Goal: Information Seeking & Learning: Find specific fact

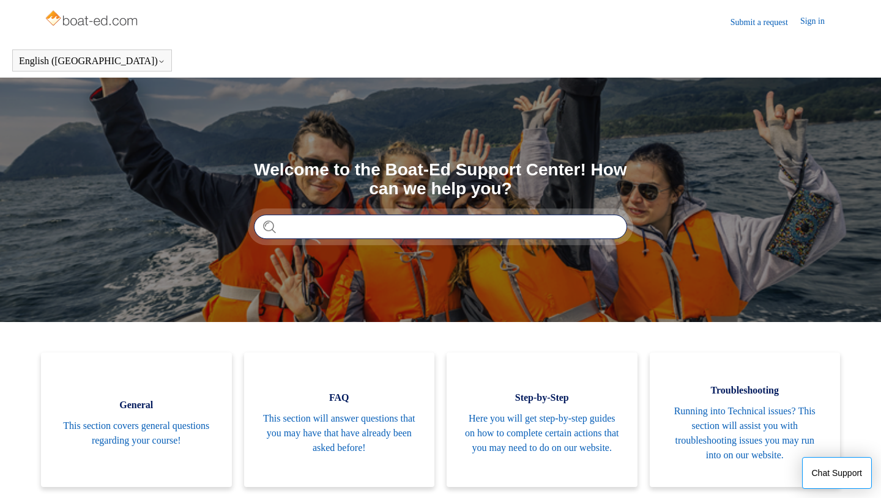
click at [532, 232] on input "Search" at bounding box center [440, 227] width 373 height 24
type input "**********"
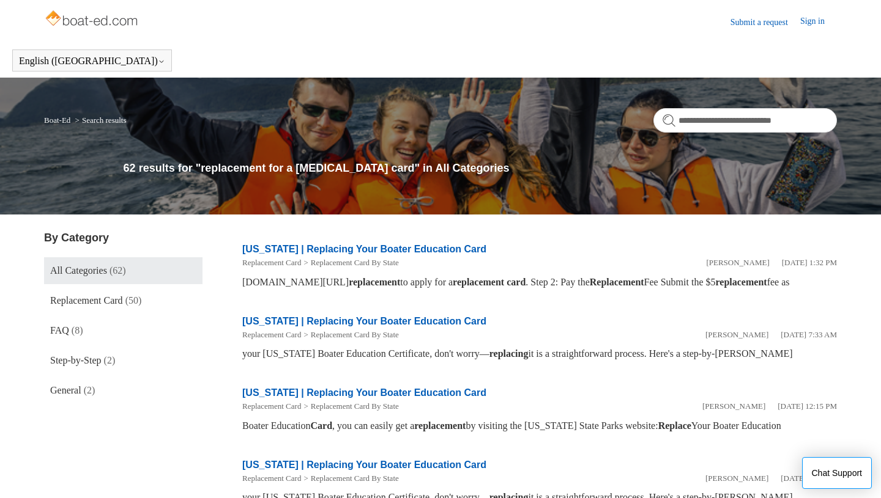
click at [453, 248] on link "[US_STATE] | Replacing Your Boater Education Card" at bounding box center [364, 249] width 244 height 10
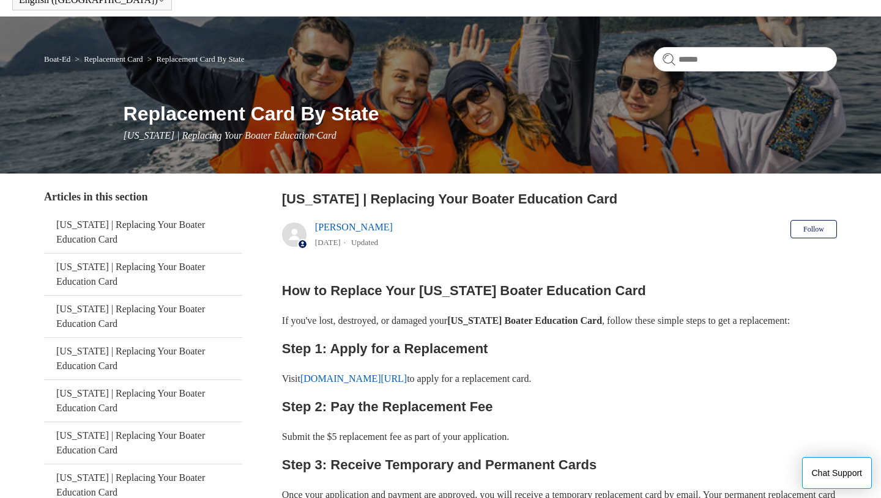
scroll to position [62, 0]
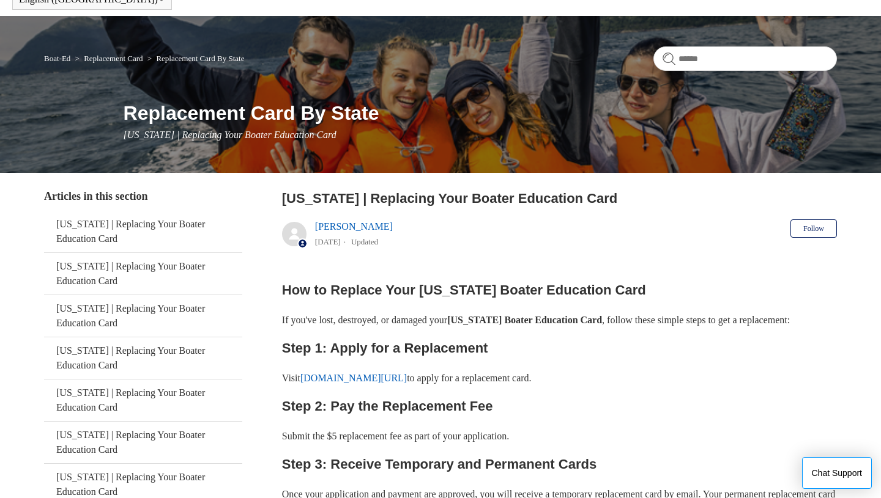
click at [423, 387] on p "Visit californiaboatercard.com/replacement to apply for a replacement card." at bounding box center [559, 379] width 555 height 16
click at [407, 384] on link "californiaboatercard.com/replacement" at bounding box center [353, 378] width 106 height 10
